Goal: Information Seeking & Learning: Learn about a topic

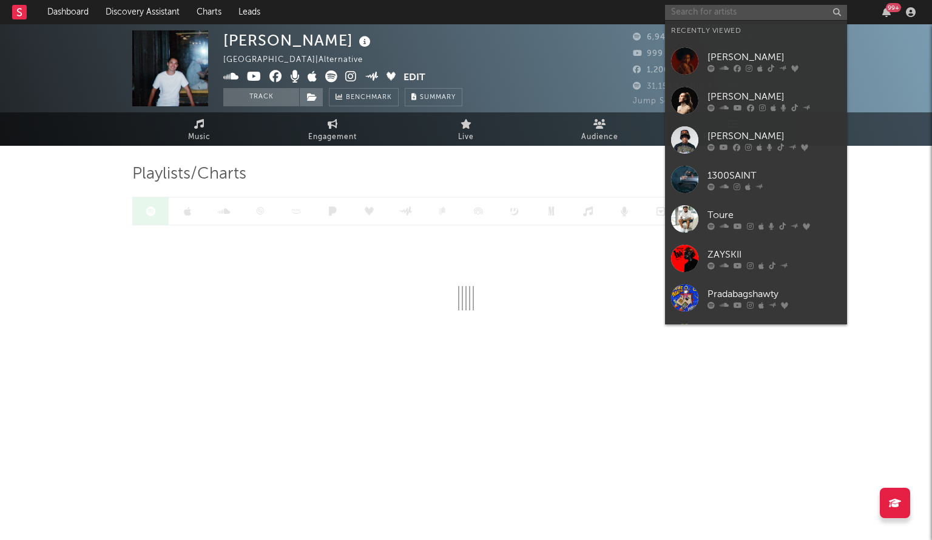
click at [726, 10] on input "text" at bounding box center [756, 12] width 182 height 15
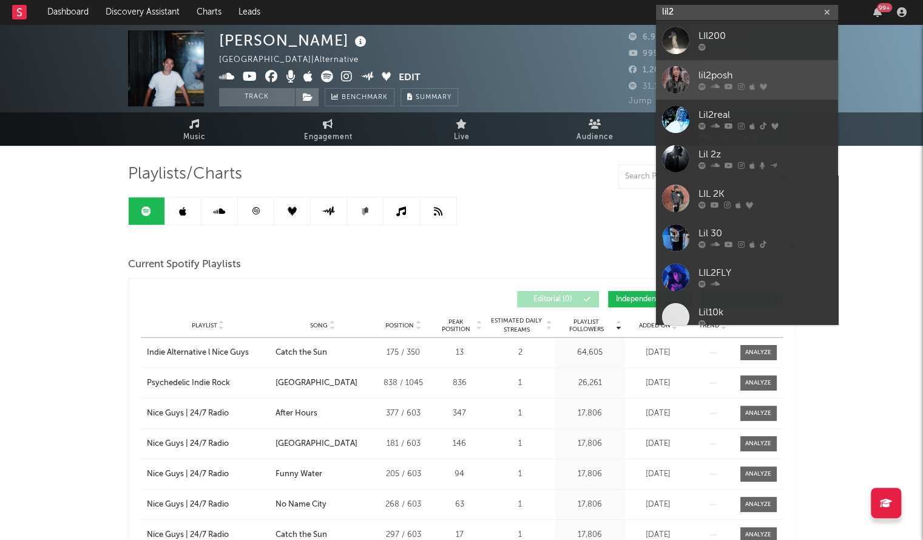
type input "lil2"
click at [676, 73] on div at bounding box center [675, 79] width 27 height 27
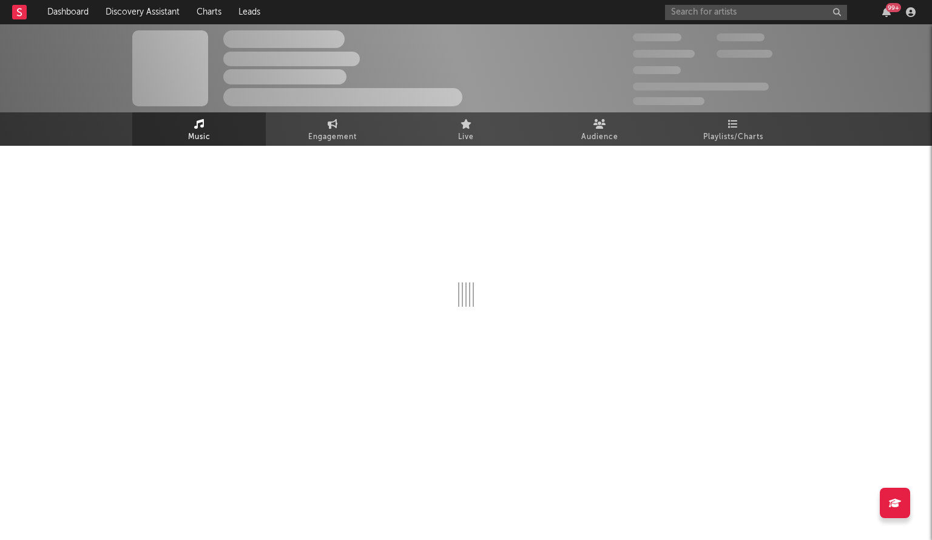
select select "6m"
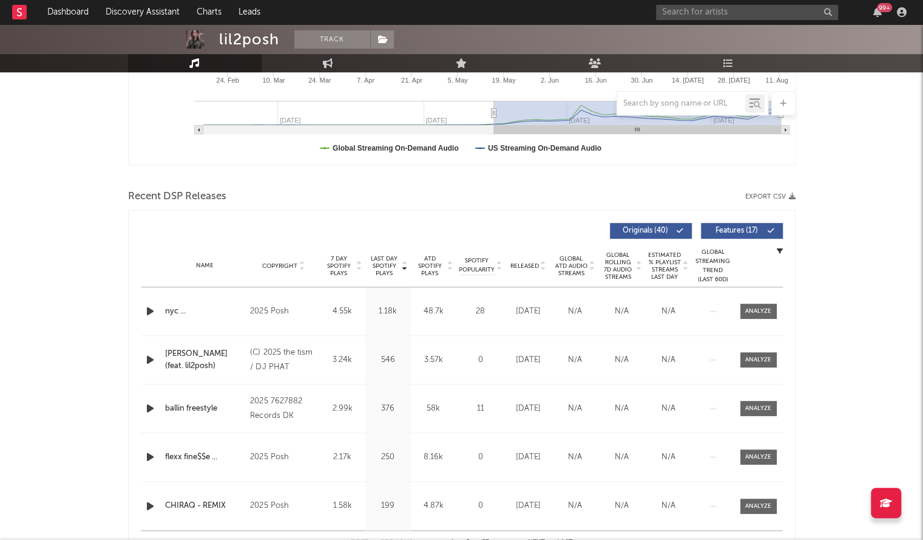
scroll to position [321, 0]
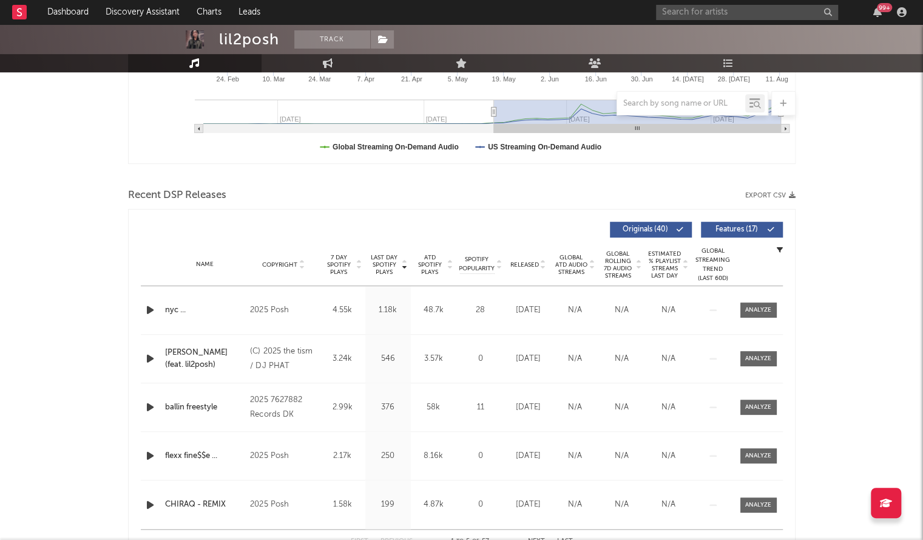
click at [531, 262] on span "Released" at bounding box center [525, 264] width 29 height 7
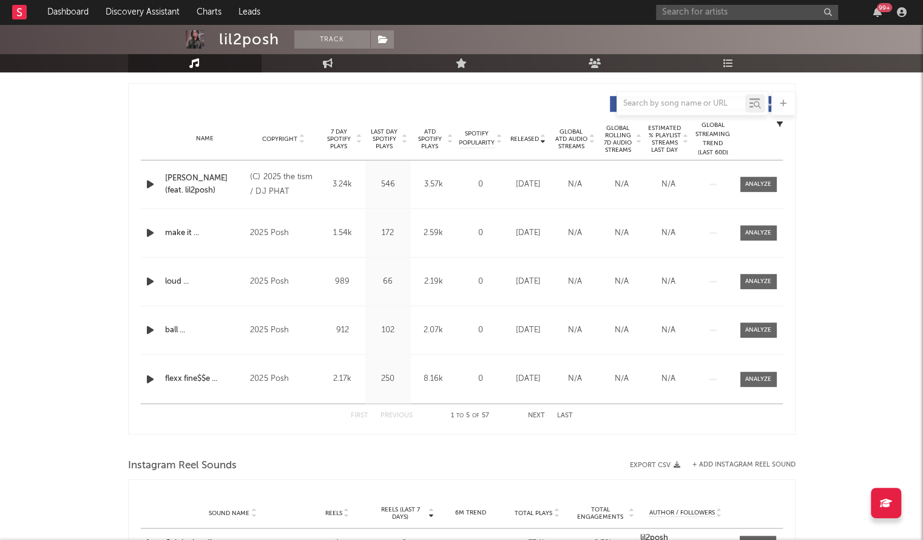
scroll to position [447, 0]
click at [534, 411] on button "Next" at bounding box center [536, 414] width 17 height 7
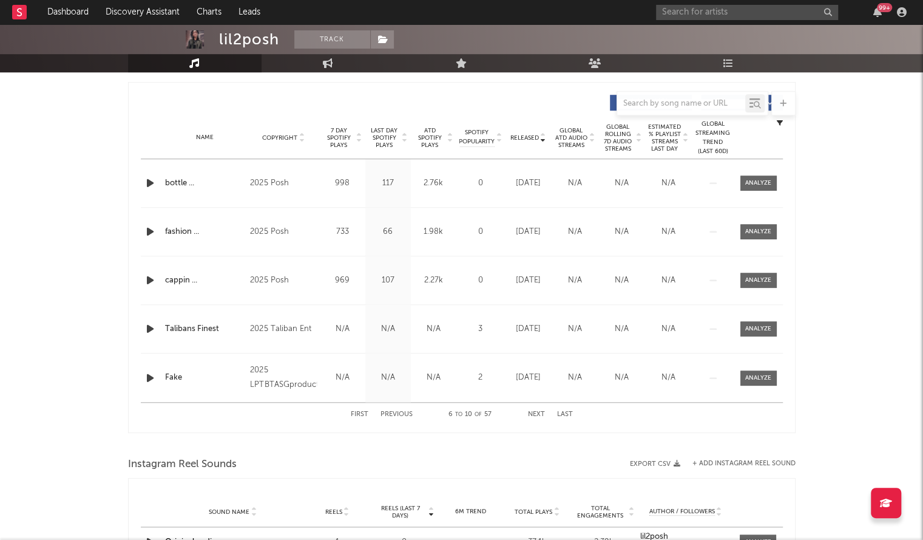
click at [534, 411] on button "Next" at bounding box center [536, 414] width 17 height 7
click at [407, 411] on button "Previous" at bounding box center [397, 414] width 32 height 7
click at [174, 189] on div "[PERSON_NAME] (feat. lil2posh)" at bounding box center [205, 183] width 80 height 24
